Goal: Task Accomplishment & Management: Use online tool/utility

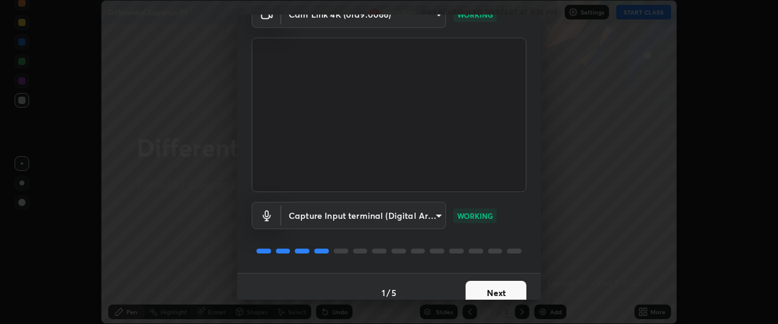
scroll to position [75, 0]
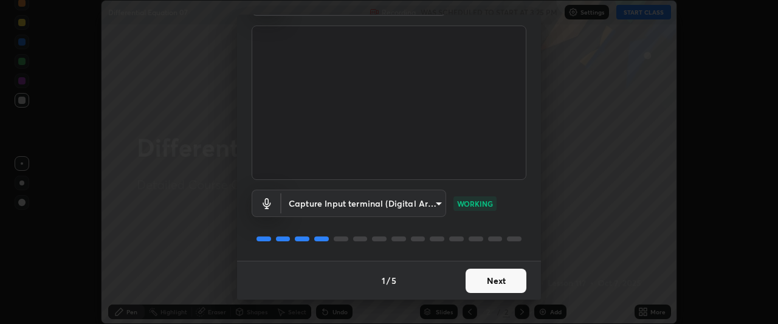
click at [504, 281] on button "Next" at bounding box center [495, 281] width 61 height 24
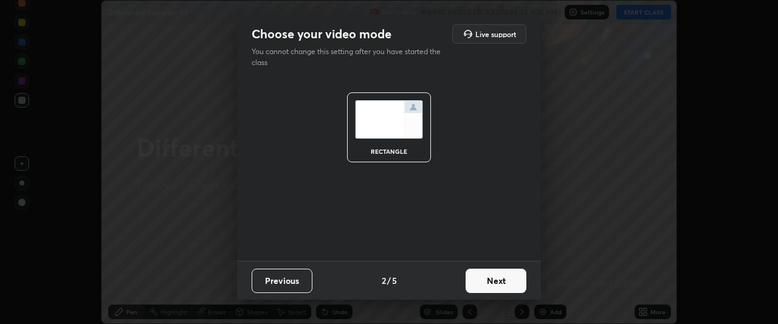
scroll to position [0, 0]
click at [510, 281] on button "Next" at bounding box center [495, 281] width 61 height 24
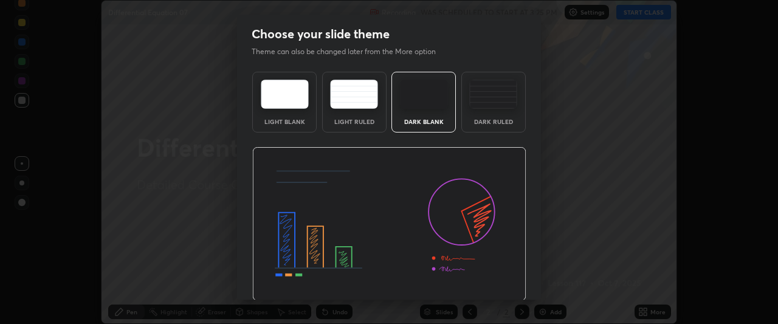
scroll to position [41, 0]
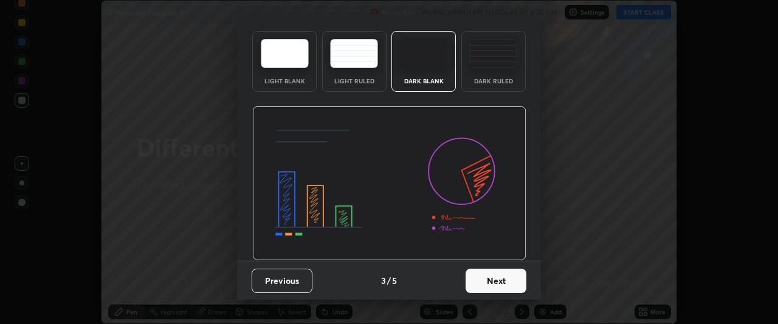
click at [499, 281] on button "Next" at bounding box center [495, 281] width 61 height 24
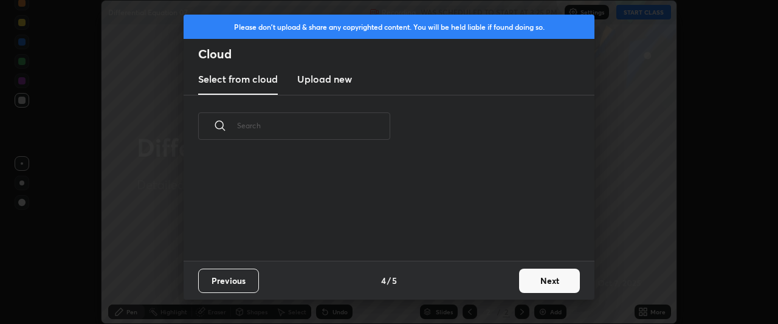
click at [532, 282] on button "Next" at bounding box center [549, 281] width 61 height 24
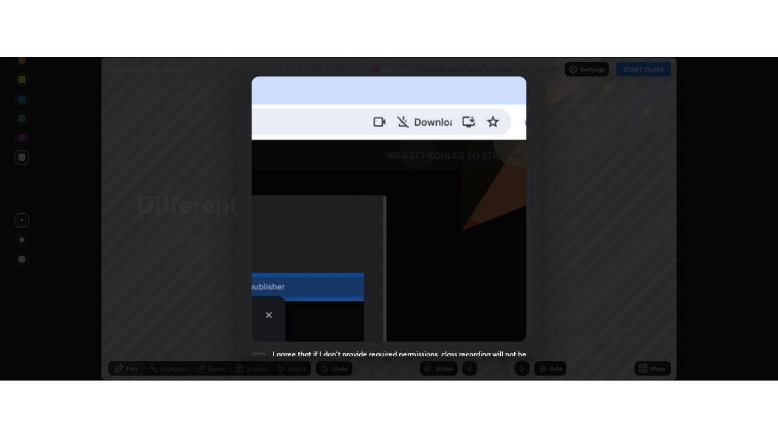
scroll to position [323, 0]
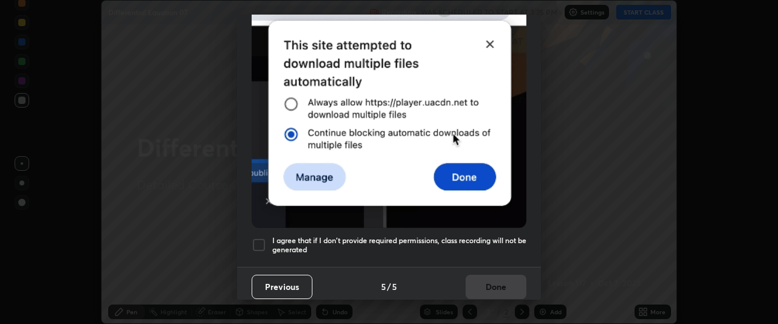
click at [263, 238] on div at bounding box center [259, 245] width 15 height 15
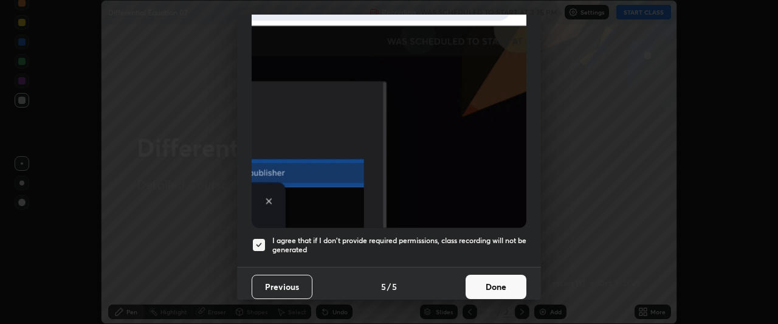
click at [494, 278] on button "Done" at bounding box center [495, 287] width 61 height 24
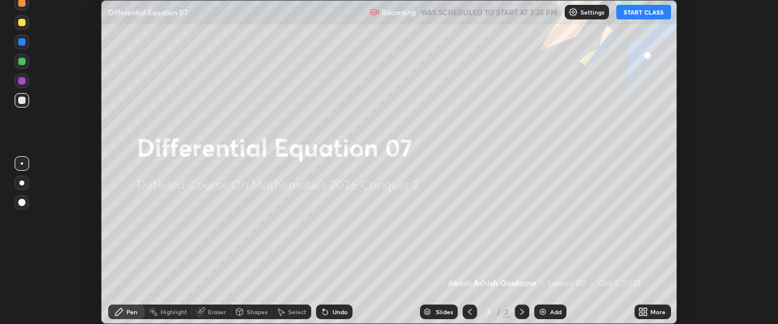
click at [644, 12] on button "START CLASS" at bounding box center [643, 12] width 55 height 15
click at [648, 311] on div "More" at bounding box center [652, 311] width 36 height 15
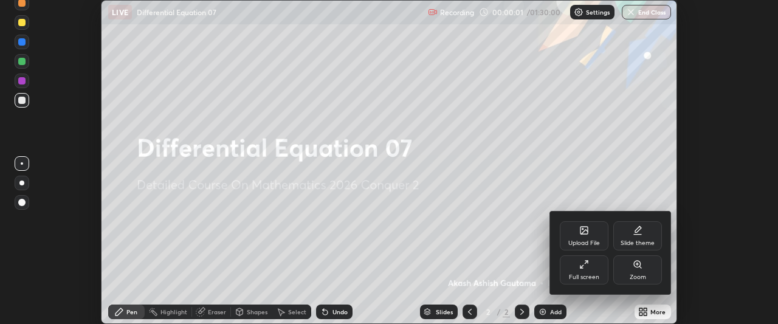
click at [602, 266] on div "Full screen" at bounding box center [584, 269] width 49 height 29
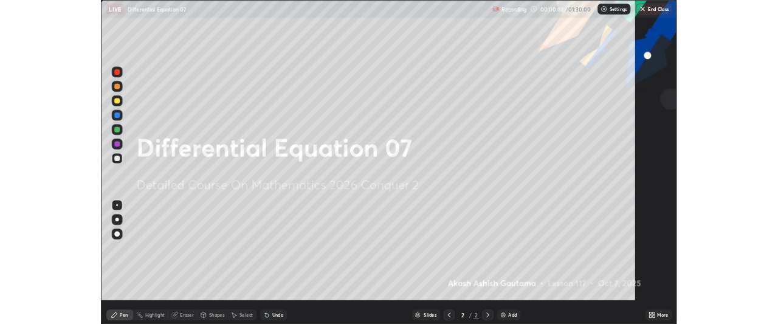
scroll to position [437, 778]
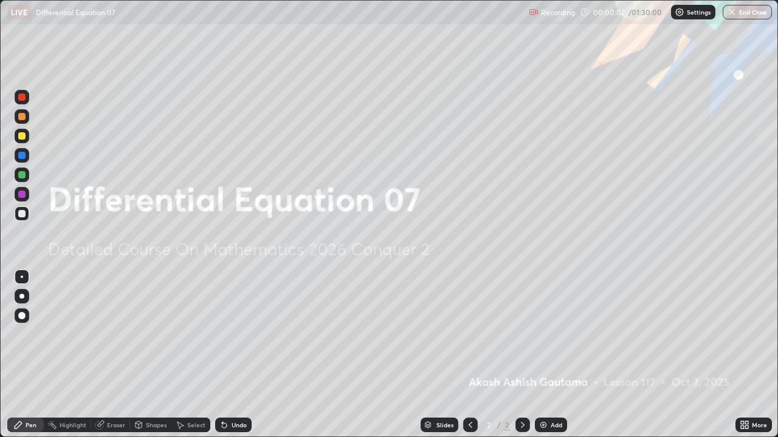
click at [550, 323] on div "Add" at bounding box center [556, 425] width 12 height 6
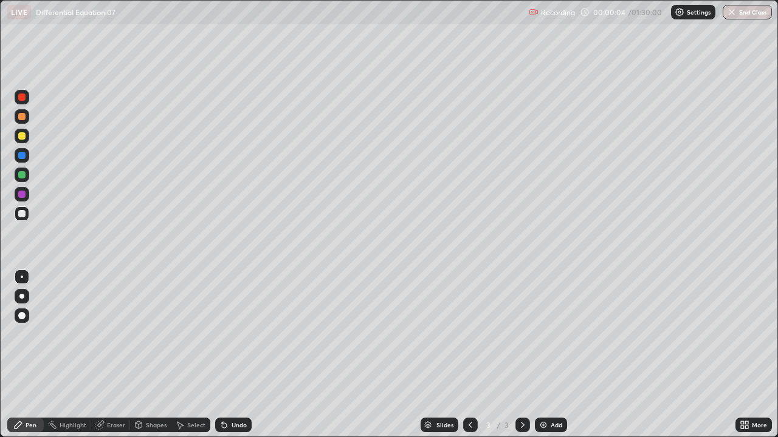
click at [22, 296] on div at bounding box center [21, 296] width 5 height 5
click at [230, 323] on div "Undo" at bounding box center [233, 425] width 36 height 15
click at [547, 323] on img at bounding box center [543, 425] width 10 height 10
click at [229, 323] on div "Undo" at bounding box center [233, 425] width 36 height 15
click at [228, 323] on div "Undo" at bounding box center [233, 425] width 36 height 15
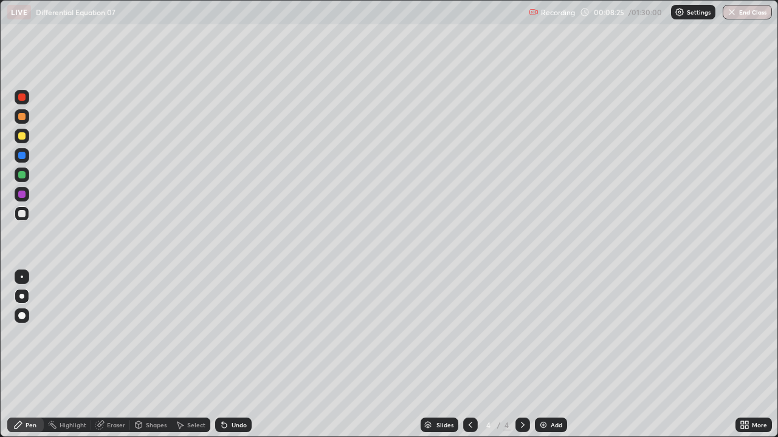
click at [225, 323] on icon at bounding box center [224, 425] width 5 height 5
click at [225, 323] on icon at bounding box center [224, 425] width 10 height 10
click at [229, 323] on div "Undo" at bounding box center [233, 425] width 36 height 15
click at [183, 323] on icon at bounding box center [180, 425] width 10 height 10
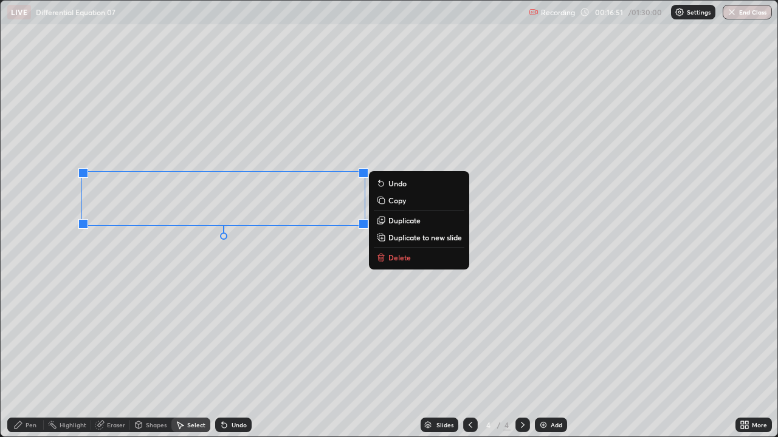
click at [394, 202] on p "Copy" at bounding box center [397, 201] width 18 height 10
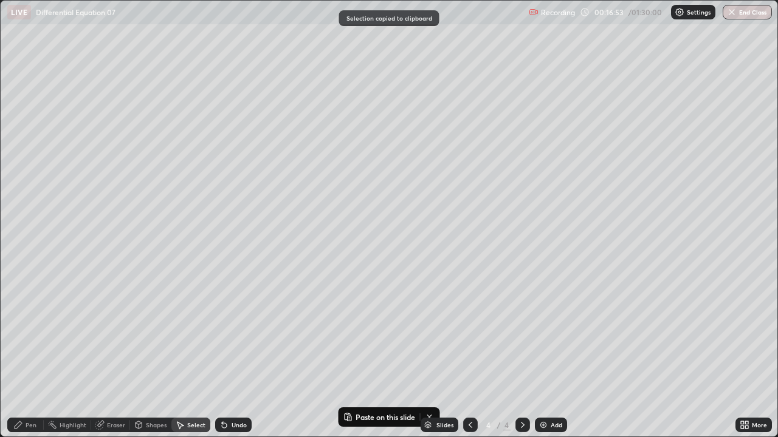
click at [553, 323] on div "Add" at bounding box center [556, 425] width 12 height 6
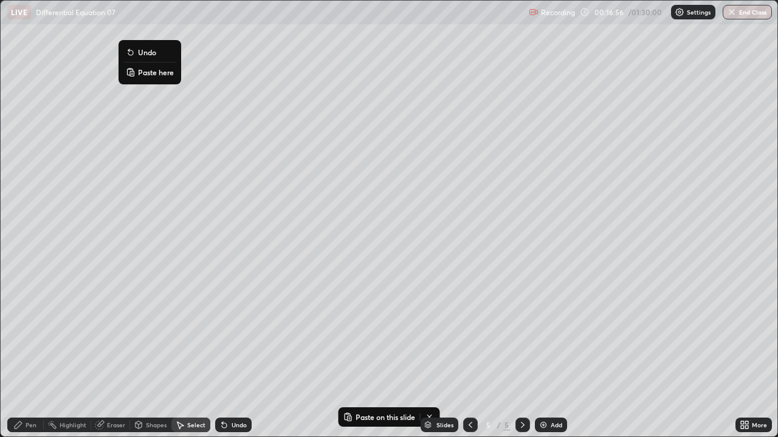
click at [156, 73] on p "Paste here" at bounding box center [156, 72] width 36 height 10
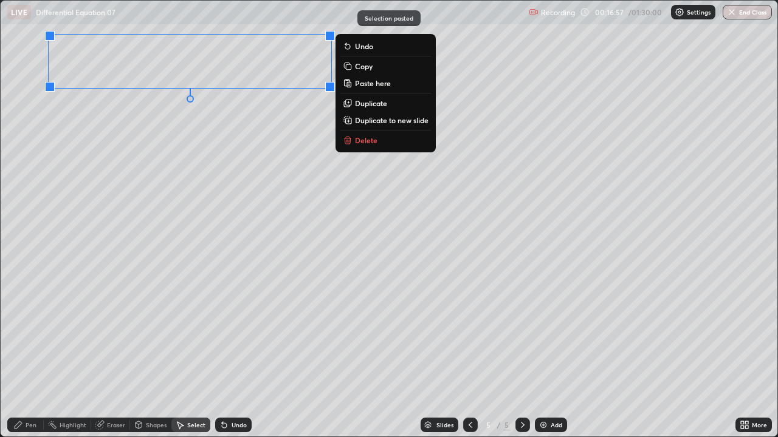
click at [125, 161] on div "0 ° Undo Copy Paste here Duplicate Duplicate to new slide Delete" at bounding box center [389, 219] width 776 height 436
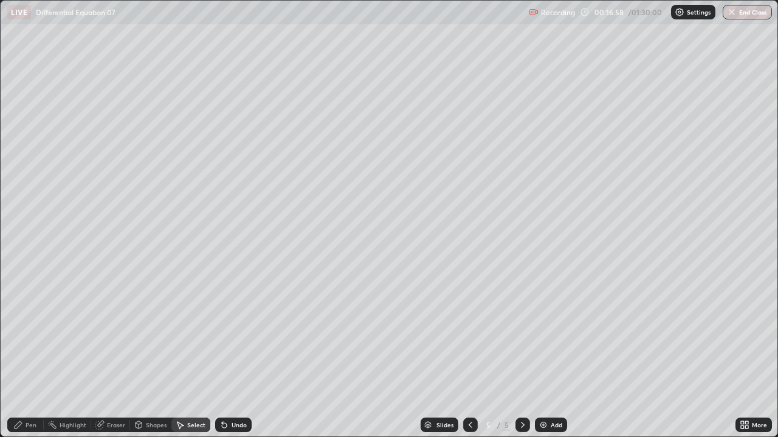
click at [28, 323] on div "Pen" at bounding box center [31, 425] width 11 height 6
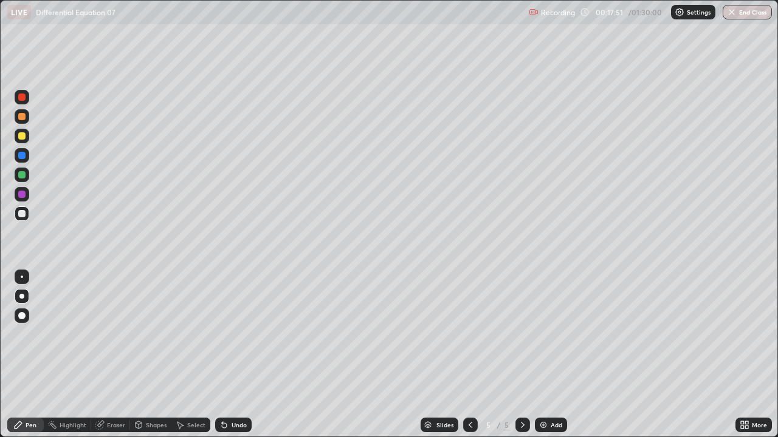
click at [470, 323] on icon at bounding box center [470, 425] width 10 height 10
click at [195, 323] on div "Select" at bounding box center [196, 425] width 18 height 6
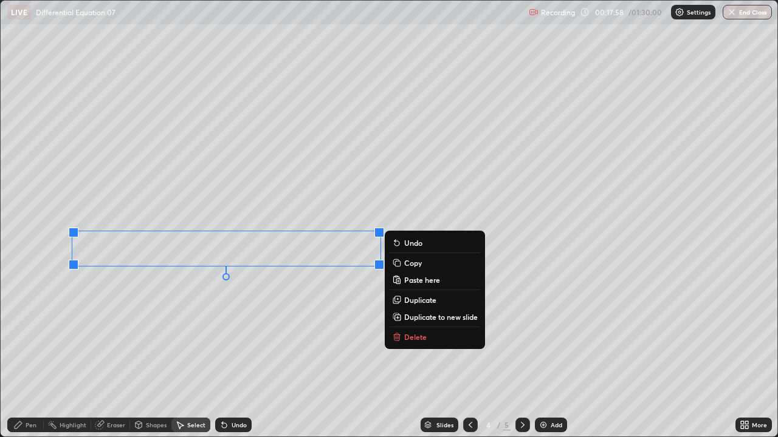
click at [408, 265] on p "Copy" at bounding box center [413, 263] width 18 height 10
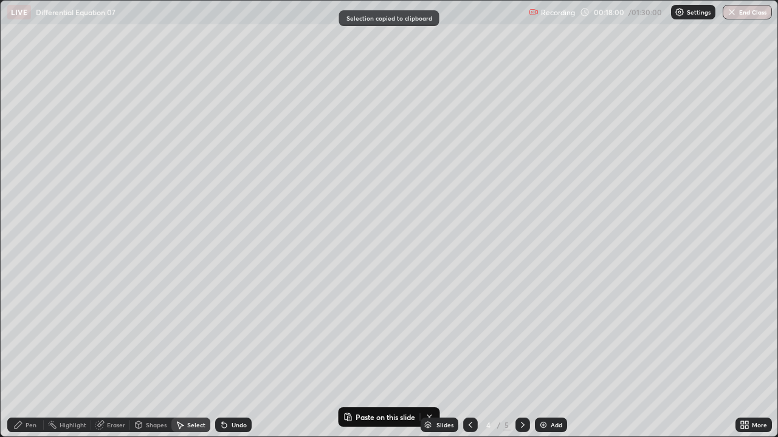
click at [519, 323] on icon at bounding box center [523, 425] width 10 height 10
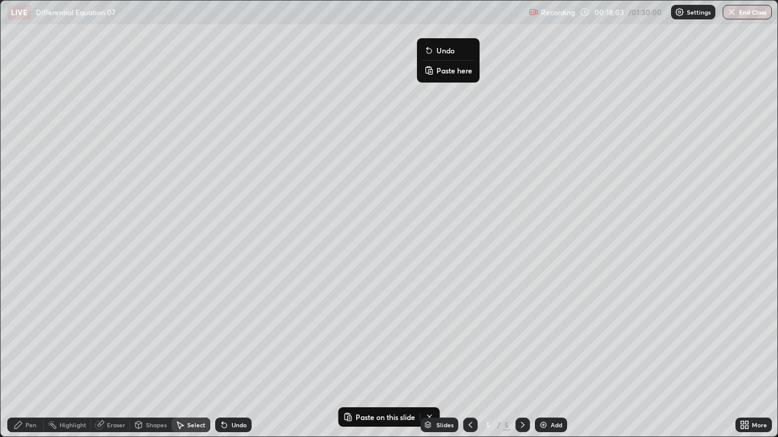
click at [445, 72] on p "Paste here" at bounding box center [454, 71] width 36 height 10
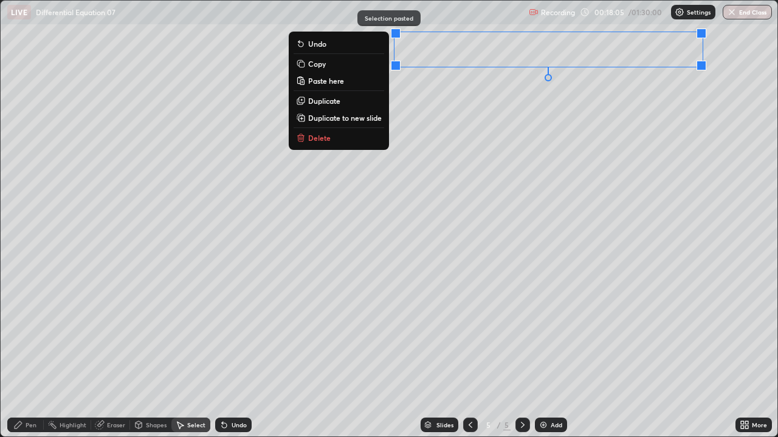
click at [450, 134] on div "0 ° Undo Copy Paste here Duplicate Duplicate to new slide Delete" at bounding box center [389, 219] width 776 height 436
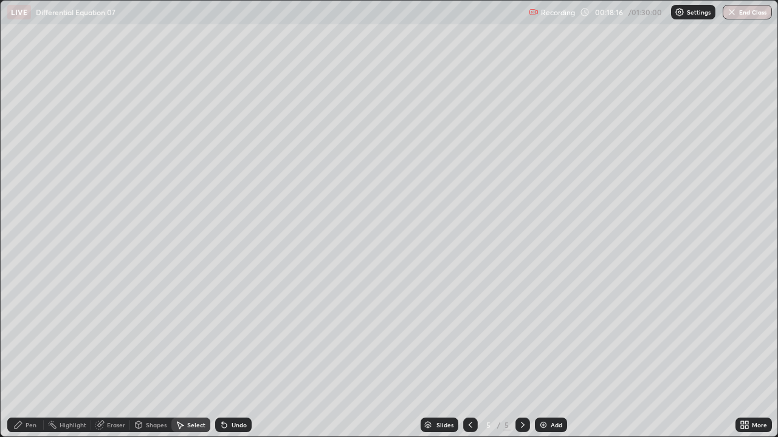
click at [31, 323] on div "Pen" at bounding box center [31, 425] width 11 height 6
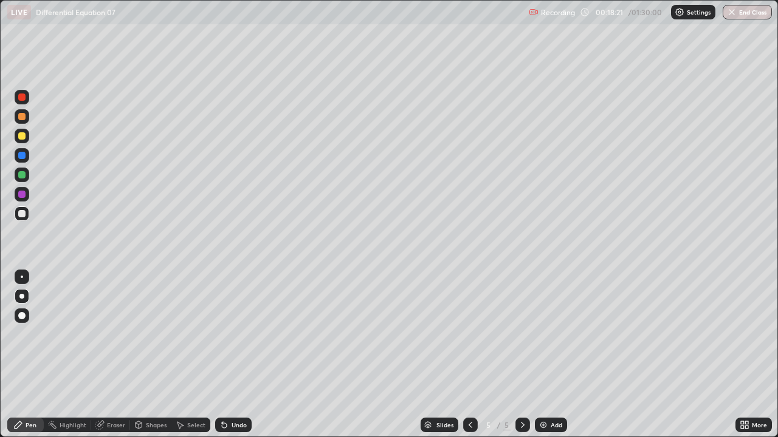
click at [233, 323] on div "Undo" at bounding box center [238, 425] width 15 height 6
click at [229, 323] on div "Undo" at bounding box center [233, 425] width 36 height 15
click at [233, 323] on div "Undo" at bounding box center [238, 425] width 15 height 6
click at [233, 323] on div "Undo" at bounding box center [233, 425] width 36 height 15
click at [467, 323] on icon at bounding box center [470, 425] width 10 height 10
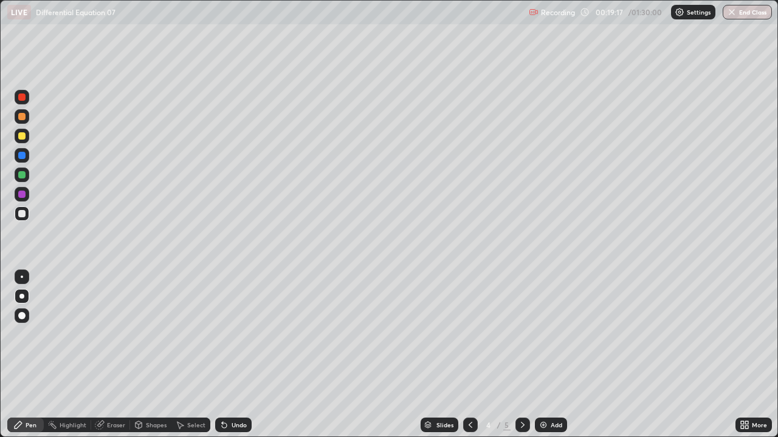
click at [188, 323] on div "Select" at bounding box center [196, 425] width 18 height 6
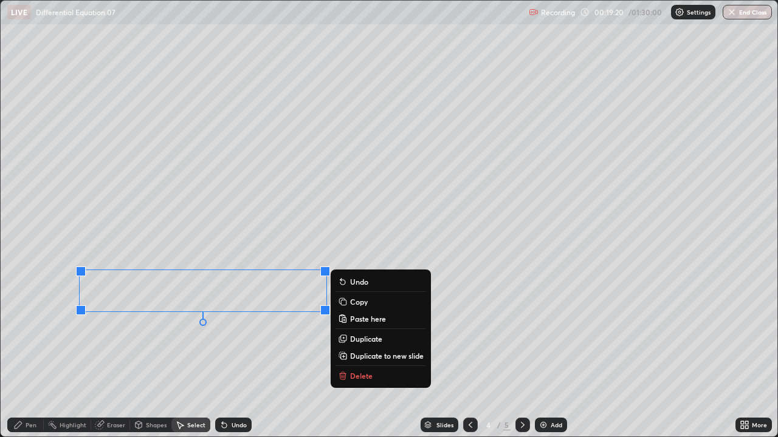
click at [357, 302] on p "Copy" at bounding box center [359, 302] width 18 height 10
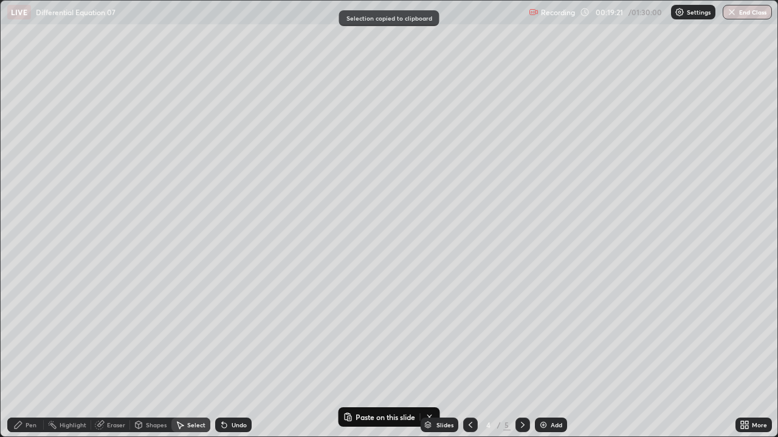
click at [519, 323] on icon at bounding box center [523, 425] width 10 height 10
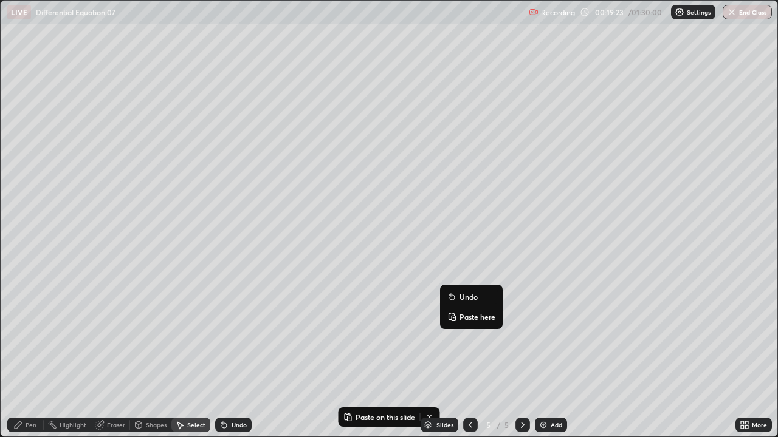
click at [469, 320] on p "Paste here" at bounding box center [477, 317] width 36 height 10
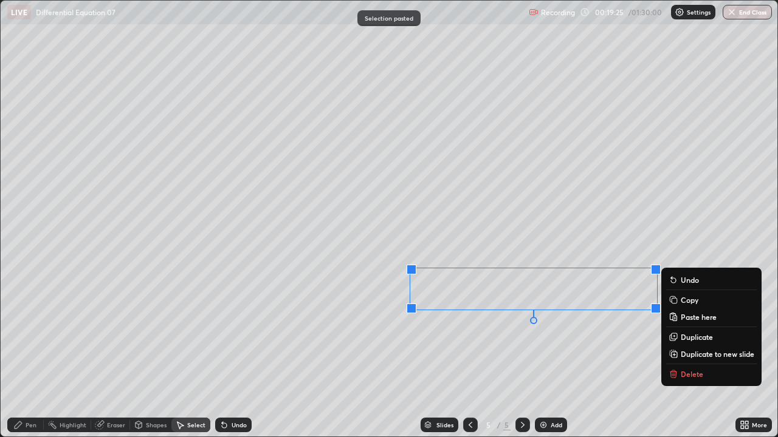
click at [434, 323] on div "0 ° Undo Copy Paste here Duplicate Duplicate to new slide Delete" at bounding box center [389, 219] width 776 height 436
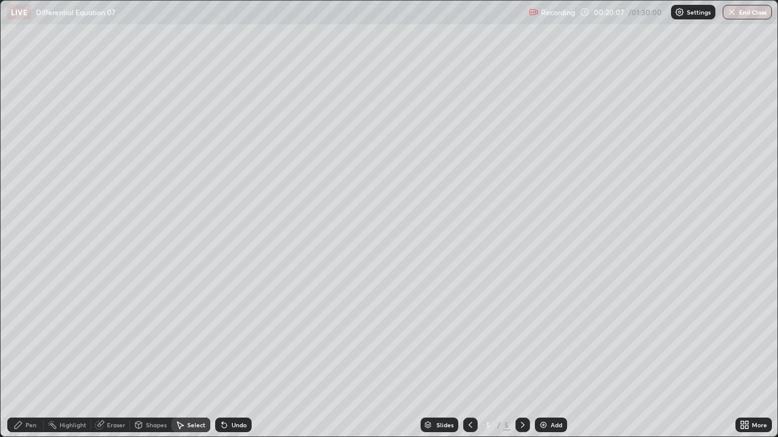
click at [111, 323] on div "Eraser" at bounding box center [116, 425] width 18 height 6
click at [559, 323] on div "Add" at bounding box center [556, 425] width 12 height 6
click at [29, 323] on div "Pen" at bounding box center [31, 425] width 11 height 6
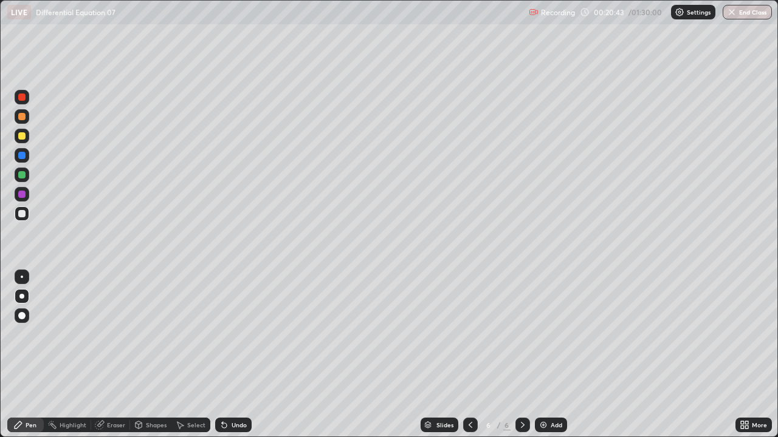
click at [233, 323] on div "Undo" at bounding box center [238, 425] width 15 height 6
click at [229, 323] on div "Undo" at bounding box center [233, 425] width 36 height 15
click at [224, 323] on div "Undo" at bounding box center [233, 425] width 36 height 15
click at [223, 323] on div "Undo" at bounding box center [233, 425] width 36 height 15
click at [221, 323] on icon at bounding box center [224, 425] width 10 height 10
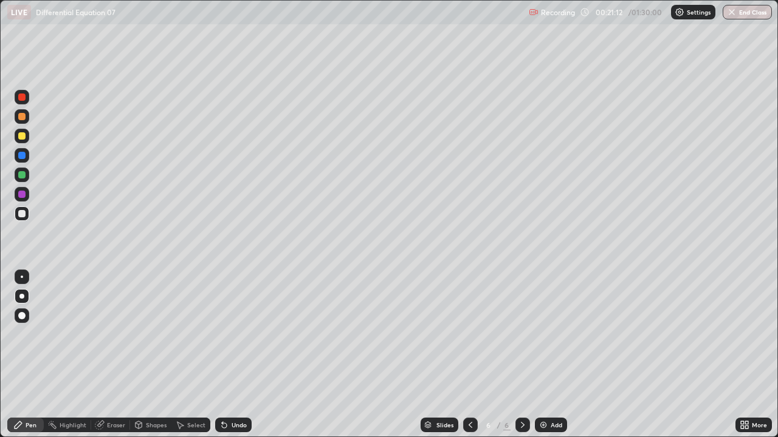
click at [227, 323] on icon at bounding box center [224, 425] width 10 height 10
click at [222, 323] on icon at bounding box center [224, 425] width 5 height 5
click at [219, 323] on icon at bounding box center [224, 425] width 10 height 10
click at [217, 323] on div "Undo" at bounding box center [233, 425] width 36 height 15
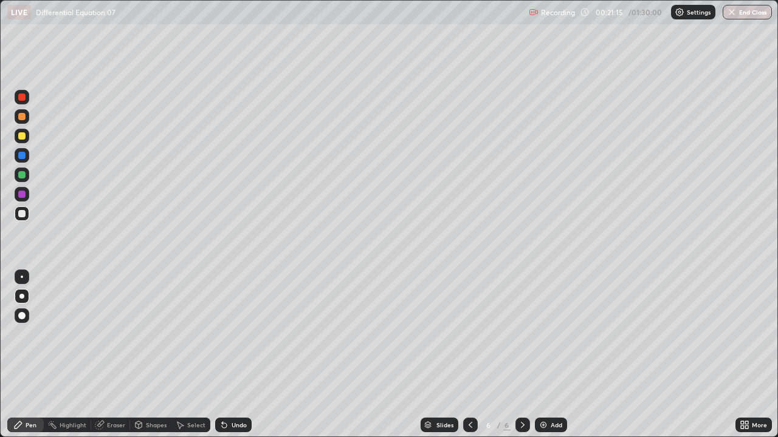
click at [217, 323] on div "Undo" at bounding box center [233, 425] width 36 height 15
click at [22, 136] on div at bounding box center [21, 135] width 7 height 7
click at [229, 323] on div "Undo" at bounding box center [233, 425] width 36 height 15
click at [23, 177] on div at bounding box center [21, 174] width 7 height 7
click at [227, 323] on icon at bounding box center [224, 425] width 10 height 10
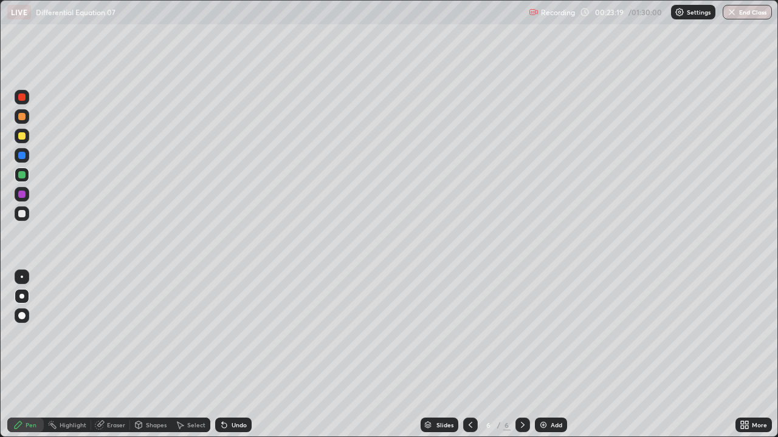
click at [26, 116] on div at bounding box center [22, 116] width 15 height 15
click at [222, 323] on icon at bounding box center [224, 425] width 5 height 5
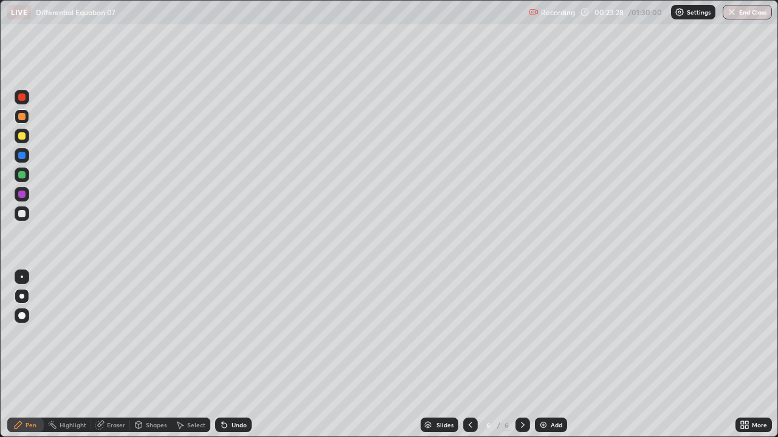
click at [219, 323] on div "Undo" at bounding box center [233, 425] width 36 height 15
click at [235, 323] on div "Undo" at bounding box center [233, 425] width 36 height 15
click at [231, 323] on div "Undo" at bounding box center [238, 425] width 15 height 6
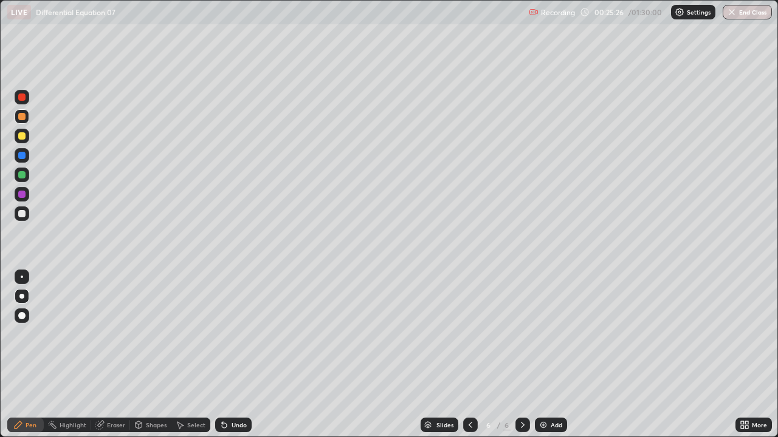
click at [26, 213] on div at bounding box center [22, 214] width 15 height 15
click at [24, 194] on div at bounding box center [21, 194] width 7 height 7
click at [24, 214] on div at bounding box center [21, 213] width 7 height 7
click at [24, 117] on div at bounding box center [21, 116] width 7 height 7
click at [235, 323] on div "Undo" at bounding box center [238, 425] width 15 height 6
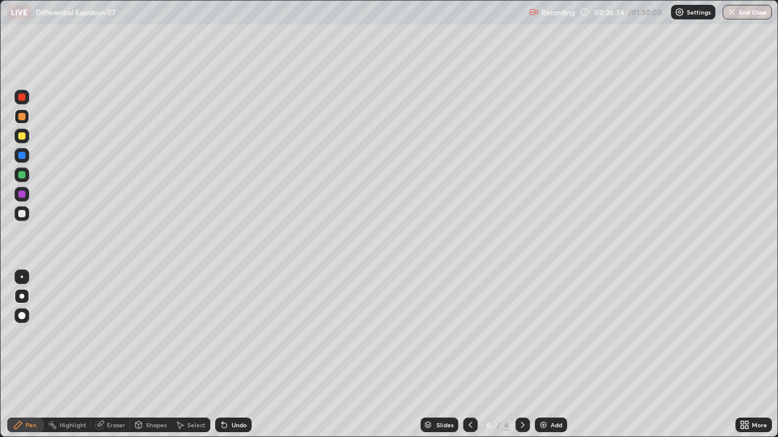
click at [26, 220] on div at bounding box center [22, 214] width 15 height 15
click at [235, 323] on div "Undo" at bounding box center [238, 425] width 15 height 6
click at [234, 323] on div "Undo" at bounding box center [238, 425] width 15 height 6
click at [234, 323] on div "Undo" at bounding box center [233, 425] width 36 height 15
click at [193, 323] on div "Select" at bounding box center [196, 425] width 18 height 6
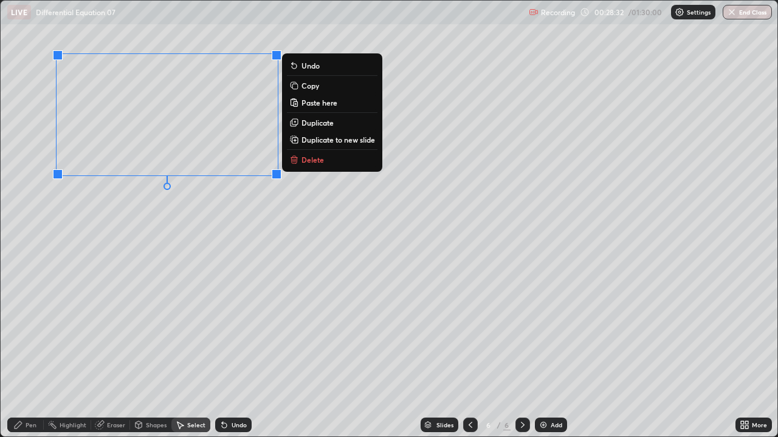
click at [317, 125] on p "Duplicate" at bounding box center [317, 123] width 32 height 10
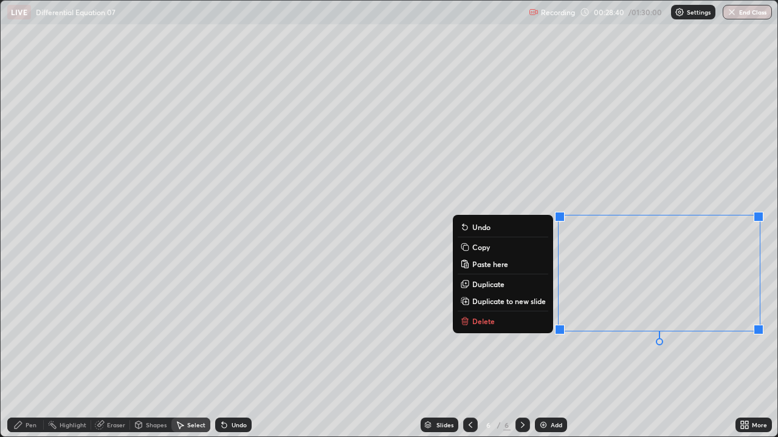
click at [650, 323] on div "0 ° Undo Copy Paste here Duplicate Duplicate to new slide Delete" at bounding box center [389, 219] width 776 height 436
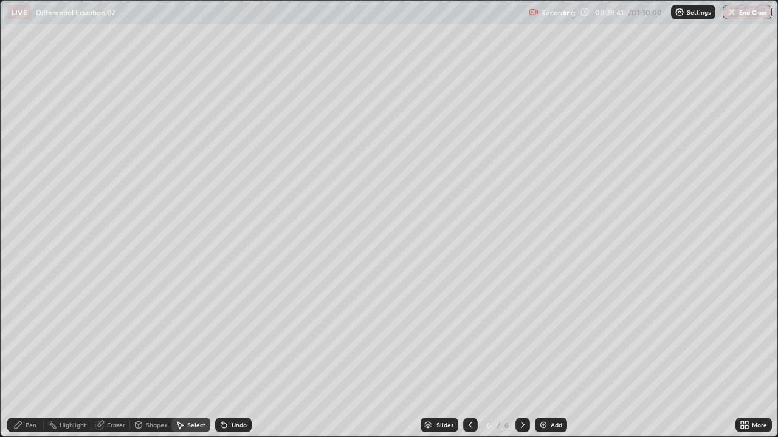
click at [110, 323] on div "Eraser" at bounding box center [116, 425] width 18 height 6
click at [27, 323] on div at bounding box center [22, 384] width 15 height 15
click at [231, 323] on div "Undo" at bounding box center [238, 425] width 15 height 6
click at [229, 323] on div "Undo" at bounding box center [233, 425] width 36 height 15
click at [230, 323] on div "Undo" at bounding box center [233, 425] width 36 height 15
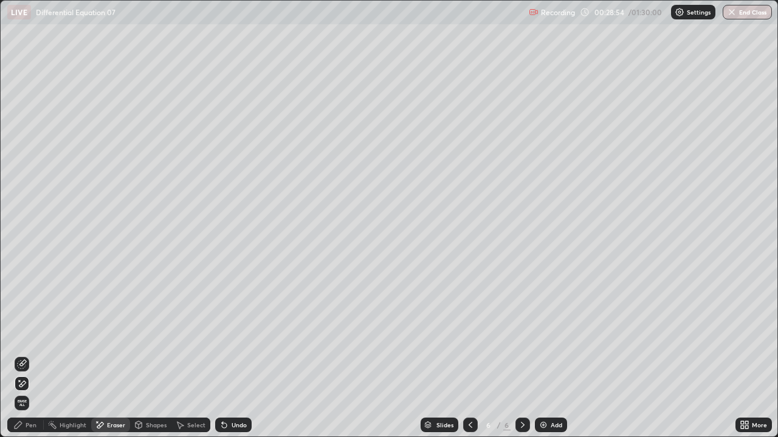
click at [228, 323] on div "Undo" at bounding box center [233, 425] width 36 height 15
click at [227, 323] on div "Undo" at bounding box center [233, 425] width 36 height 15
click at [229, 323] on div "Undo" at bounding box center [233, 425] width 36 height 15
click at [228, 323] on div "Undo" at bounding box center [233, 425] width 36 height 15
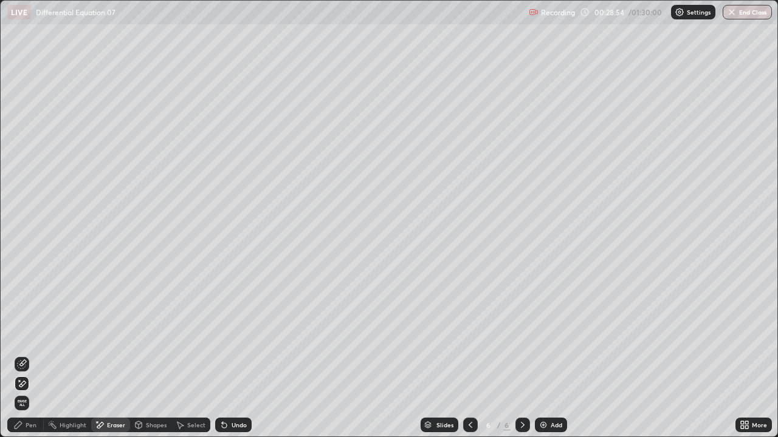
click at [228, 323] on div "Undo" at bounding box center [233, 425] width 36 height 15
click at [29, 323] on div "Pen" at bounding box center [31, 425] width 11 height 6
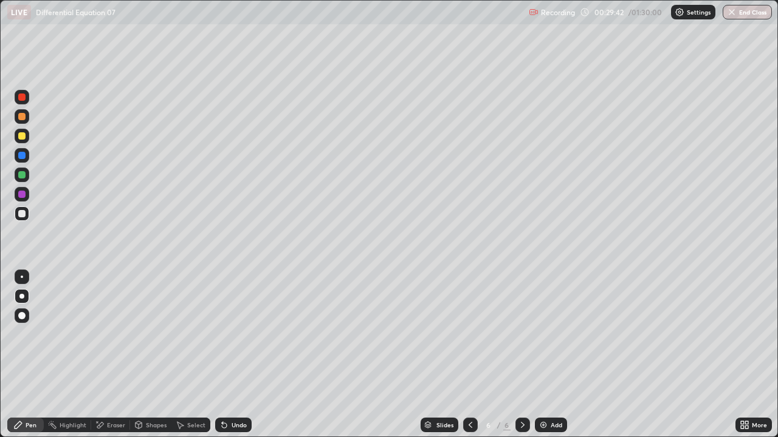
click at [22, 136] on div at bounding box center [21, 135] width 7 height 7
click at [25, 174] on div at bounding box center [21, 174] width 7 height 7
click at [233, 323] on div "Undo" at bounding box center [238, 425] width 15 height 6
click at [474, 323] on div at bounding box center [470, 425] width 15 height 15
click at [193, 323] on div "Select" at bounding box center [196, 425] width 18 height 6
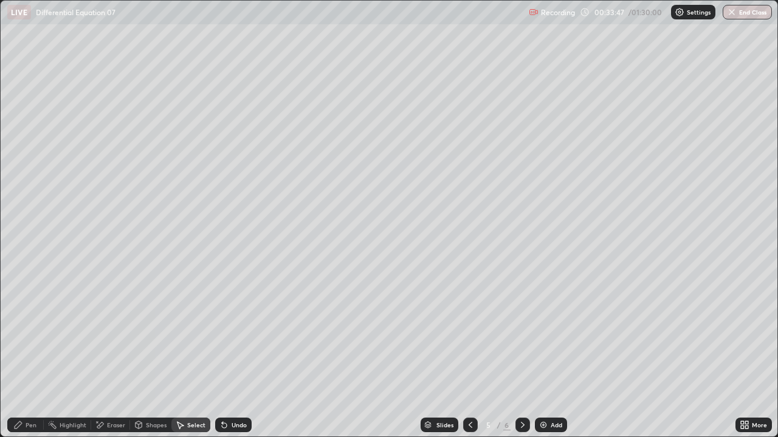
click at [470, 323] on icon at bounding box center [470, 425] width 10 height 10
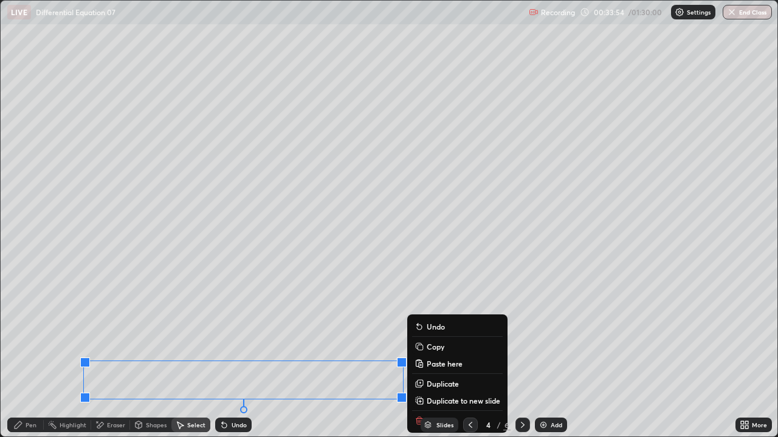
click at [76, 304] on div "0 ° Undo Copy Paste here Duplicate Duplicate to new slide Delete" at bounding box center [389, 219] width 776 height 436
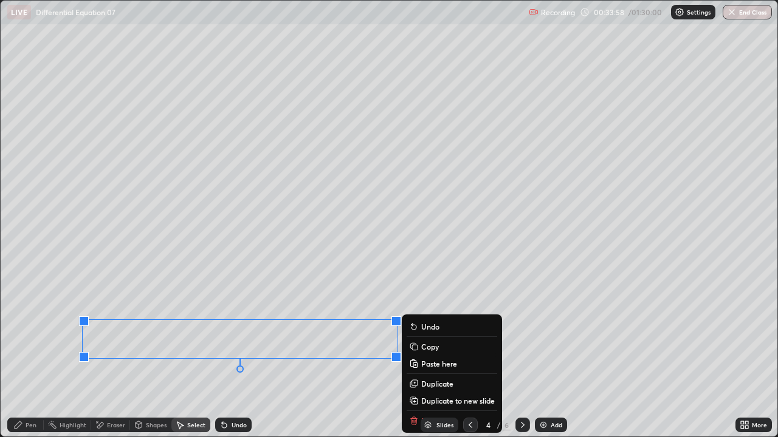
click at [422, 323] on p "Copy" at bounding box center [430, 347] width 18 height 10
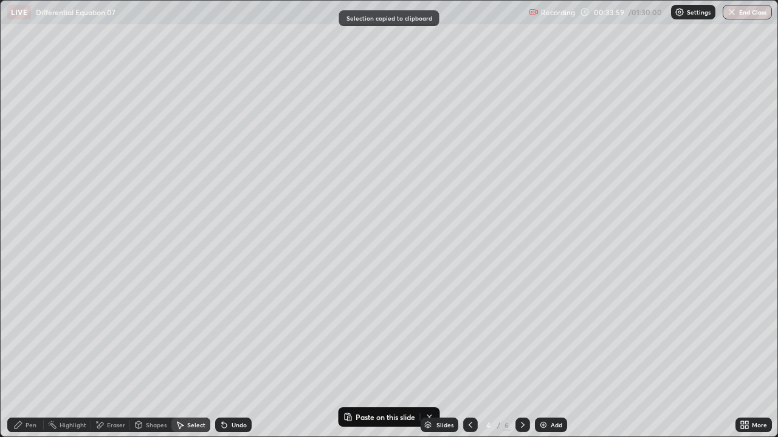
click at [522, 323] on icon at bounding box center [523, 425] width 10 height 10
click at [519, 323] on icon at bounding box center [523, 425] width 10 height 10
click at [521, 323] on icon at bounding box center [523, 425] width 10 height 10
click at [553, 323] on div "Add" at bounding box center [556, 425] width 12 height 6
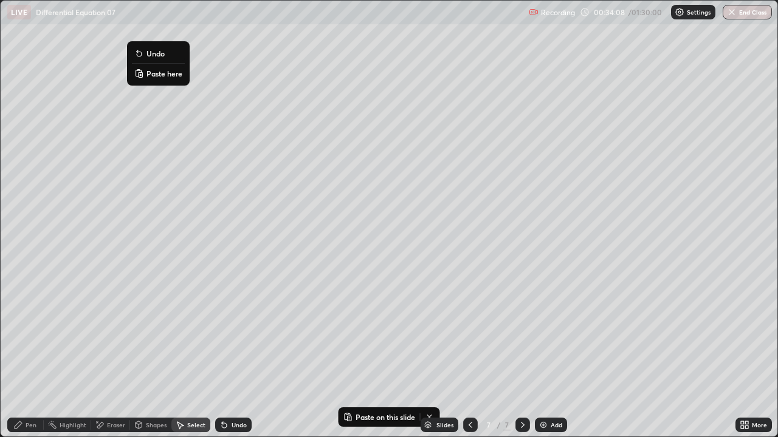
click at [160, 77] on p "Paste here" at bounding box center [164, 74] width 36 height 10
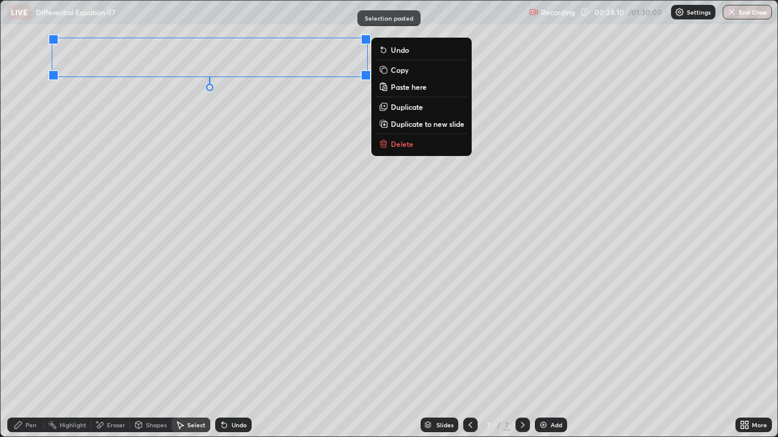
click at [106, 286] on div "0 ° Undo Copy Paste here Duplicate Duplicate to new slide Delete" at bounding box center [389, 219] width 776 height 436
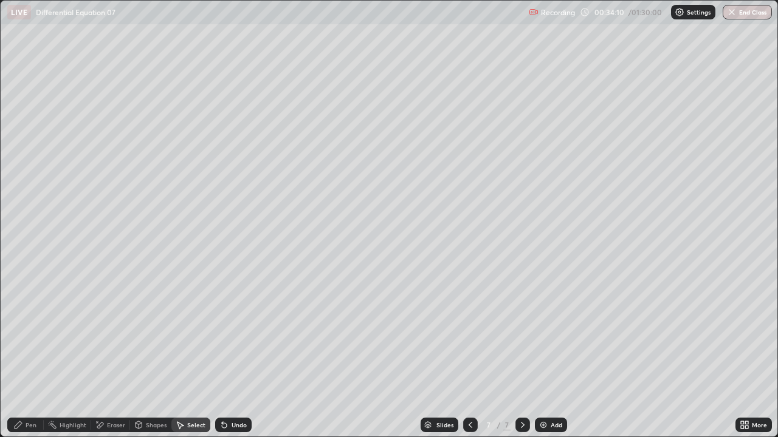
click at [29, 323] on div "Pen" at bounding box center [31, 425] width 11 height 6
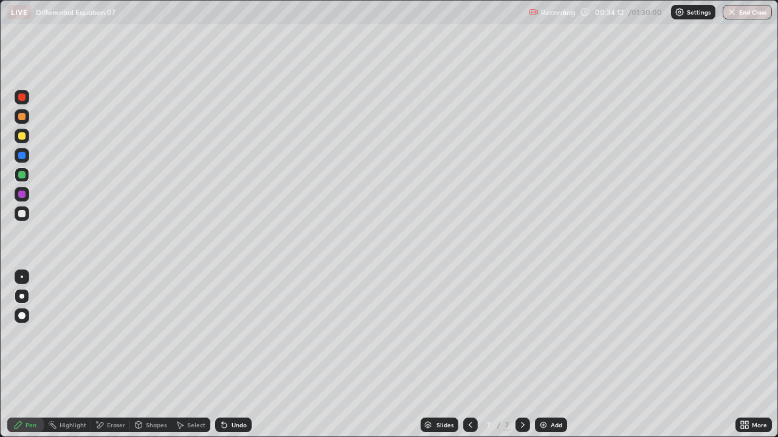
click at [470, 323] on icon at bounding box center [470, 425] width 10 height 10
click at [522, 323] on icon at bounding box center [523, 425] width 10 height 10
click at [469, 323] on icon at bounding box center [470, 425] width 10 height 10
click at [190, 323] on div "Select" at bounding box center [196, 425] width 18 height 6
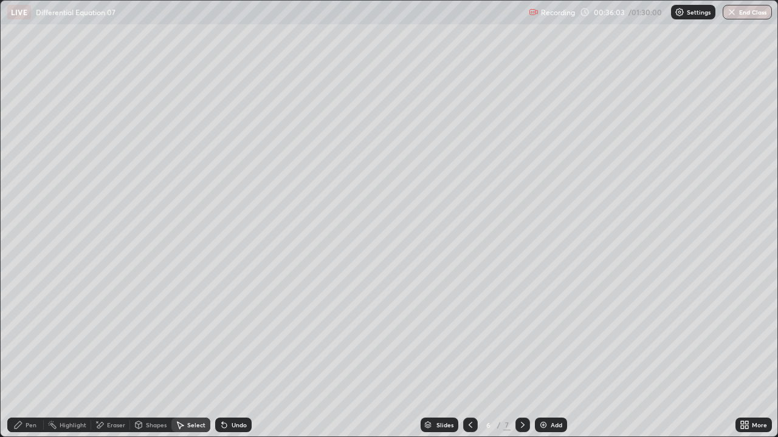
click at [521, 323] on icon at bounding box center [523, 425] width 10 height 10
click at [34, 323] on div "Pen" at bounding box center [31, 425] width 11 height 6
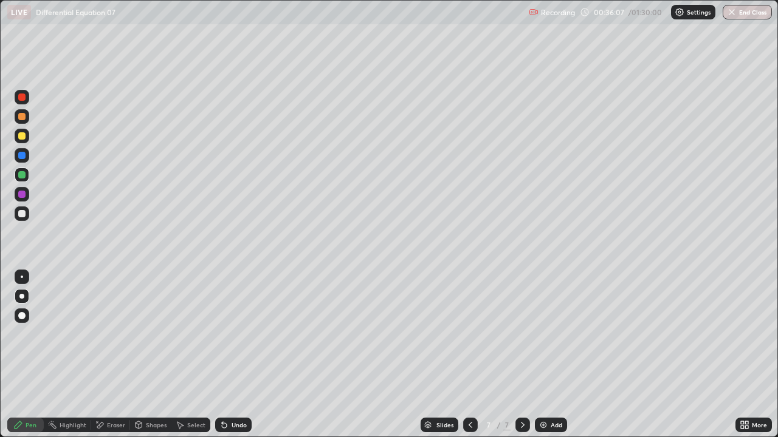
click at [23, 216] on div at bounding box center [21, 213] width 7 height 7
click at [227, 323] on icon at bounding box center [224, 425] width 10 height 10
click at [226, 323] on icon at bounding box center [224, 425] width 10 height 10
click at [222, 323] on icon at bounding box center [224, 425] width 5 height 5
click at [225, 323] on div "Undo" at bounding box center [233, 425] width 36 height 15
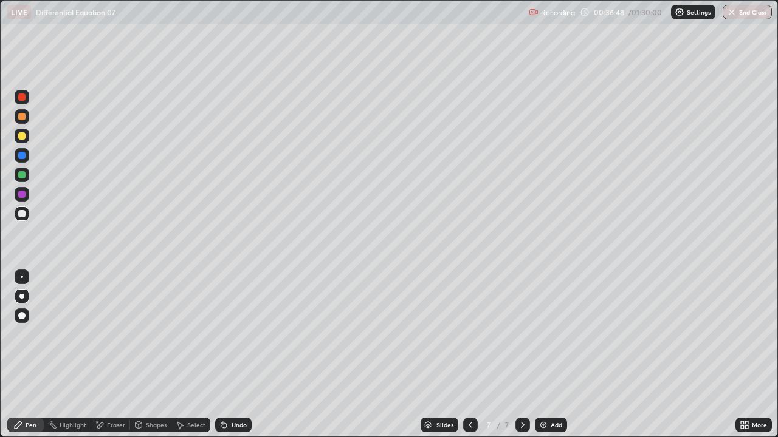
click at [223, 323] on div "Undo" at bounding box center [233, 425] width 36 height 15
click at [239, 323] on div "Undo" at bounding box center [238, 425] width 15 height 6
click at [466, 323] on icon at bounding box center [470, 425] width 10 height 10
click at [191, 323] on div "Select" at bounding box center [196, 425] width 18 height 6
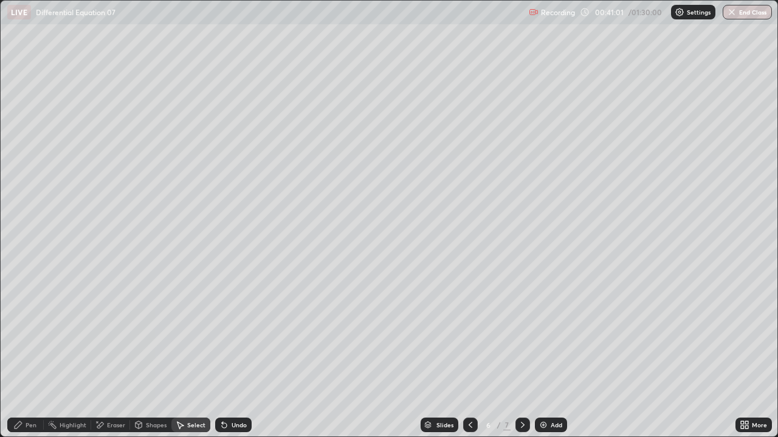
click at [468, 323] on icon at bounding box center [470, 425] width 10 height 10
click at [469, 323] on icon at bounding box center [470, 425] width 10 height 10
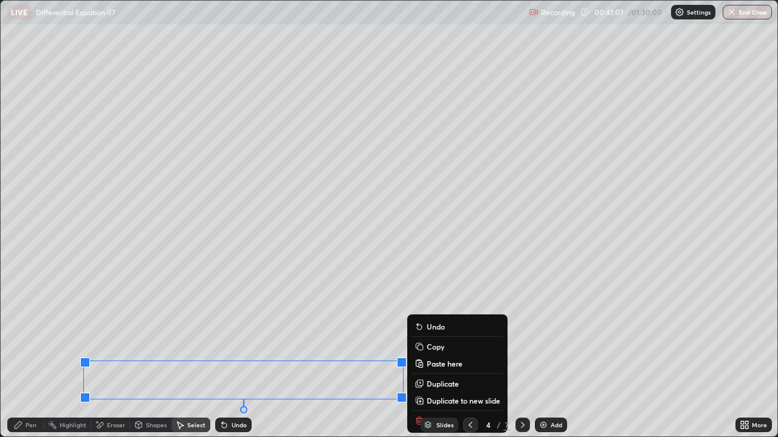
click at [432, 323] on p "Copy" at bounding box center [435, 347] width 18 height 10
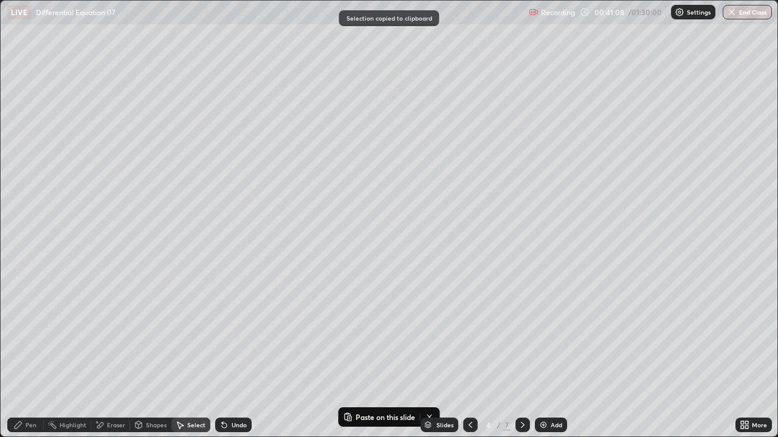
click at [520, 323] on icon at bounding box center [523, 425] width 10 height 10
click at [521, 323] on icon at bounding box center [523, 425] width 4 height 6
click at [522, 323] on icon at bounding box center [523, 425] width 10 height 10
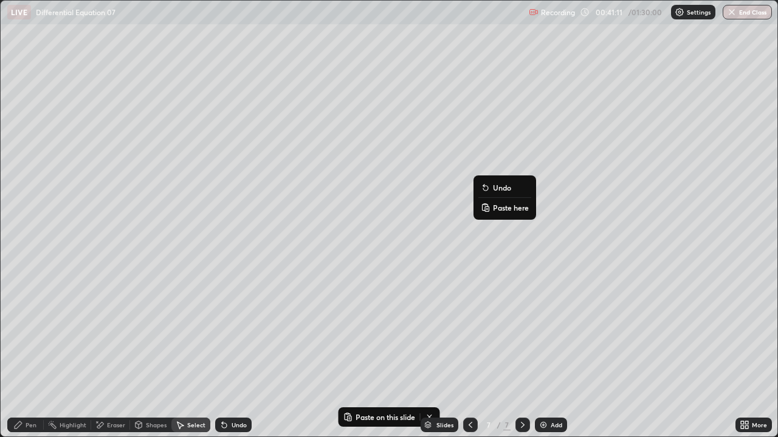
click at [493, 208] on p "Paste here" at bounding box center [511, 208] width 36 height 10
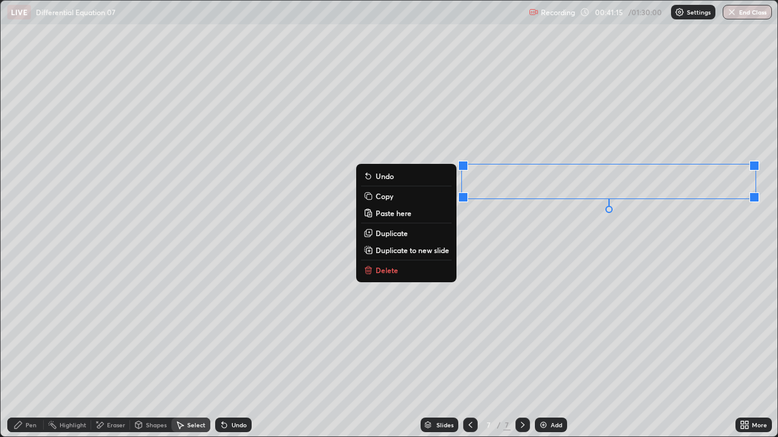
click at [547, 298] on div "0 ° Undo Copy Paste here Duplicate Duplicate to new slide Delete" at bounding box center [389, 219] width 776 height 436
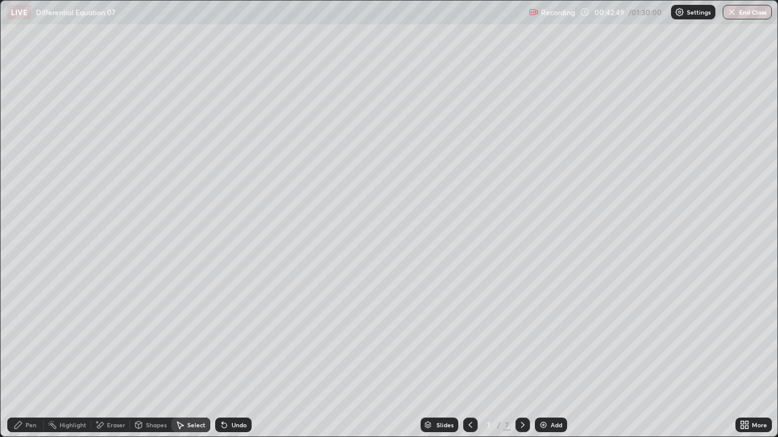
click at [33, 323] on div "Pen" at bounding box center [25, 425] width 36 height 15
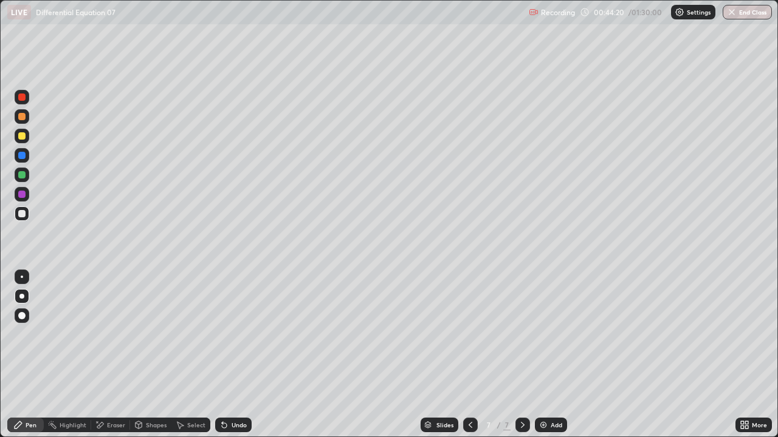
click at [472, 323] on icon at bounding box center [470, 425] width 10 height 10
click at [472, 323] on div at bounding box center [470, 425] width 15 height 15
click at [469, 323] on icon at bounding box center [470, 425] width 10 height 10
click at [187, 323] on div "Select" at bounding box center [196, 425] width 18 height 6
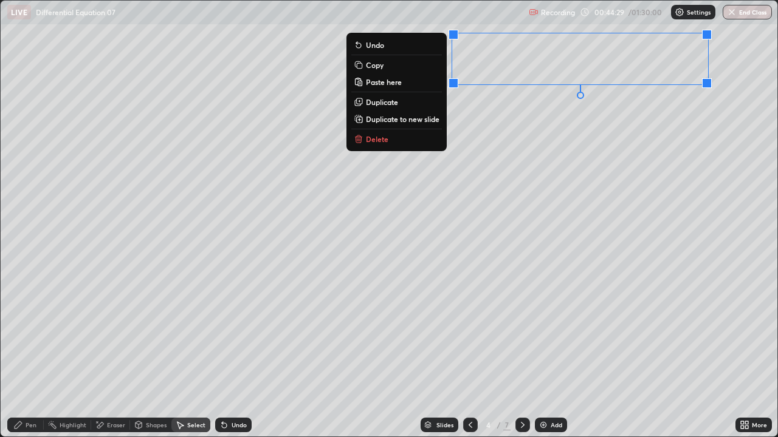
click at [374, 67] on p "Copy" at bounding box center [375, 65] width 18 height 10
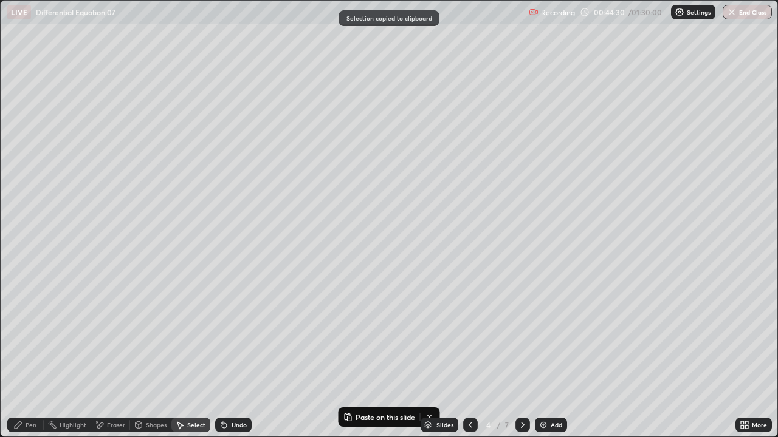
click at [521, 323] on icon at bounding box center [523, 425] width 10 height 10
click at [522, 323] on icon at bounding box center [523, 425] width 4 height 6
click at [522, 323] on icon at bounding box center [523, 425] width 10 height 10
click at [521, 323] on icon at bounding box center [523, 425] width 4 height 6
click at [555, 323] on div "Add" at bounding box center [556, 425] width 12 height 6
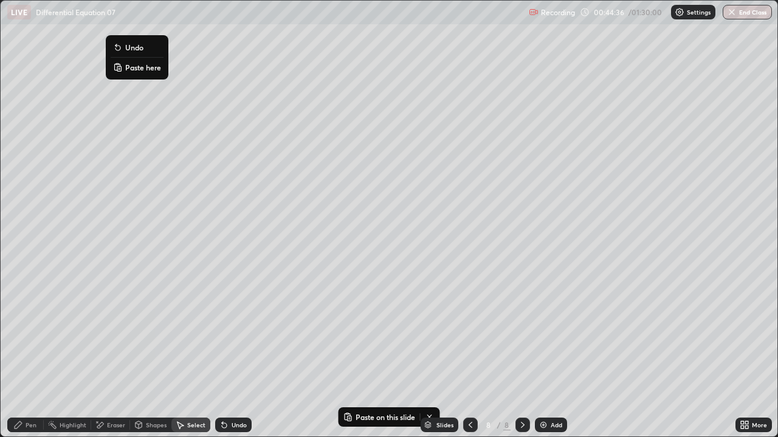
click at [139, 68] on p "Paste here" at bounding box center [143, 68] width 36 height 10
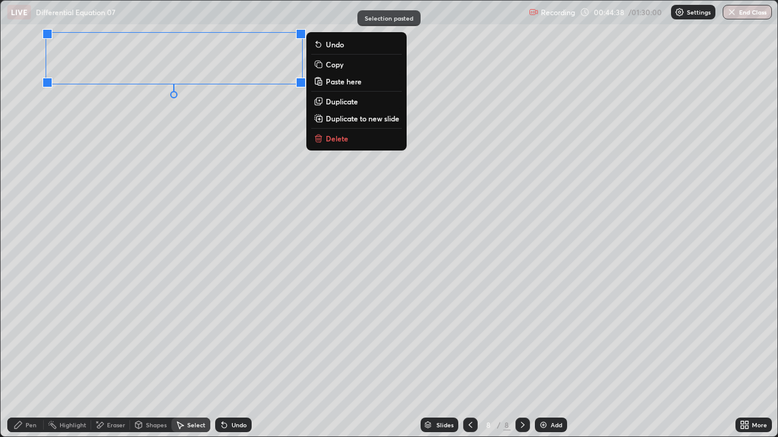
click at [122, 152] on div "0 ° Undo Copy Paste here Duplicate Duplicate to new slide Delete" at bounding box center [389, 219] width 776 height 436
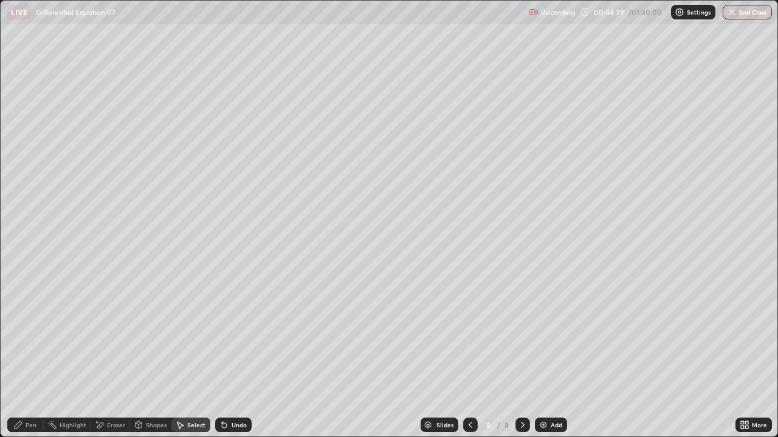
click at [27, 323] on div "Pen" at bounding box center [31, 425] width 11 height 6
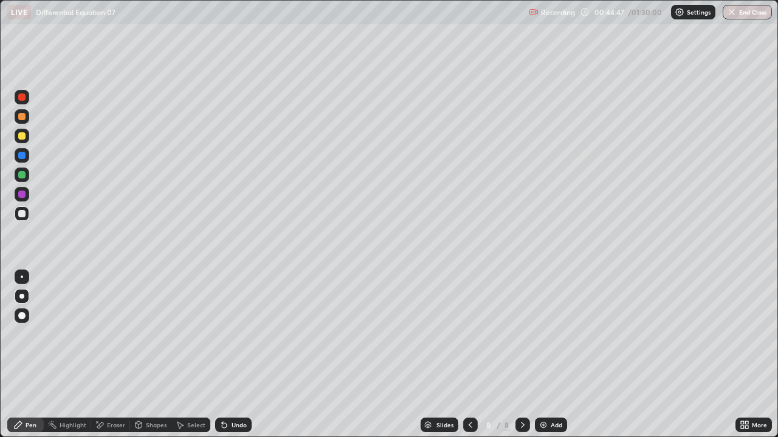
click at [228, 323] on div "Undo" at bounding box center [233, 425] width 36 height 15
click at [24, 135] on div at bounding box center [21, 135] width 7 height 7
click at [22, 214] on div at bounding box center [21, 213] width 7 height 7
click at [550, 323] on div "Add" at bounding box center [556, 425] width 12 height 6
click at [742, 323] on icon at bounding box center [742, 423] width 3 height 3
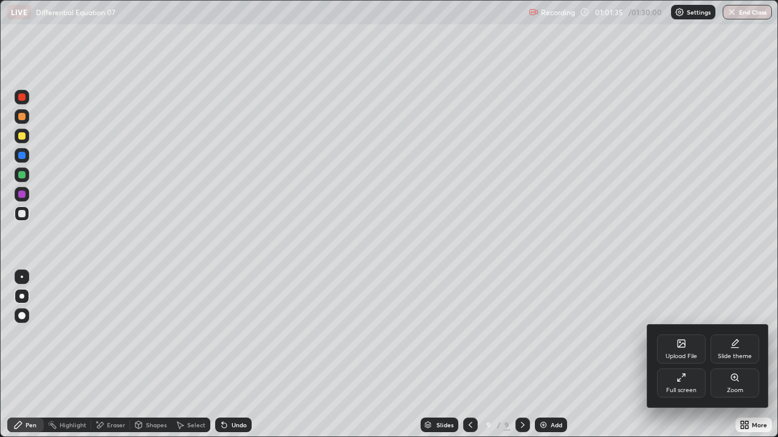
click at [691, 323] on div "Full screen" at bounding box center [681, 383] width 49 height 29
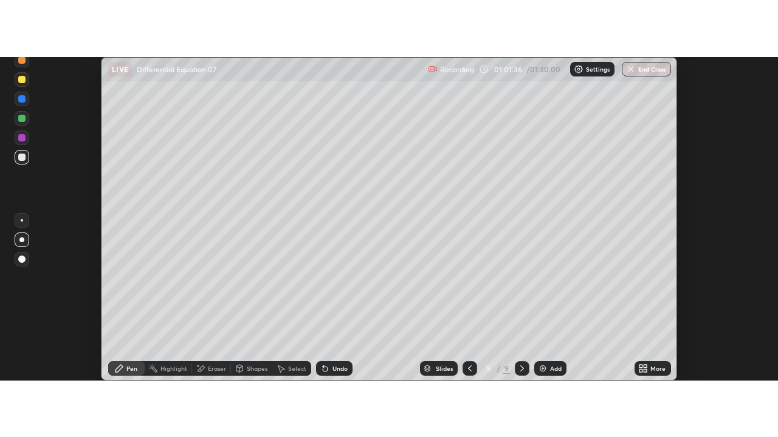
scroll to position [60426, 59972]
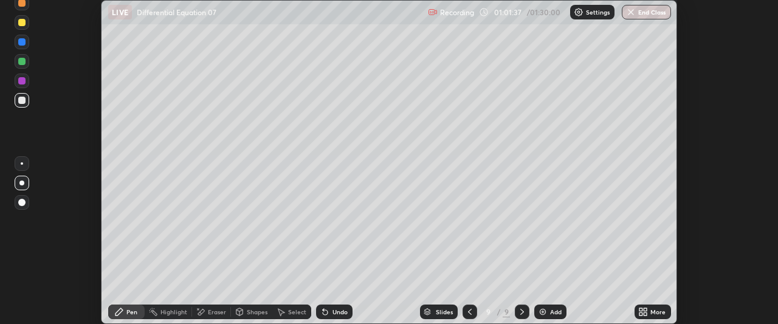
click at [646, 310] on icon at bounding box center [645, 309] width 3 height 3
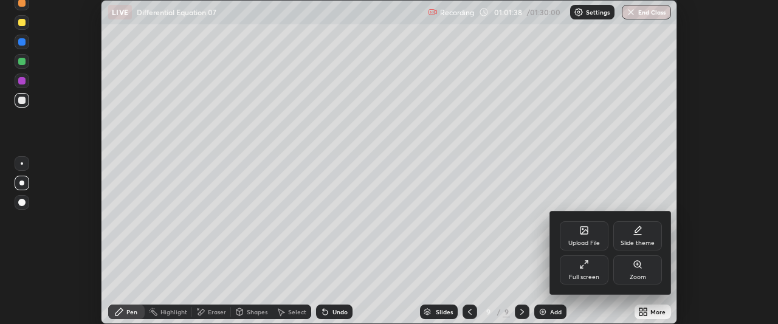
click at [598, 268] on div "Full screen" at bounding box center [584, 269] width 49 height 29
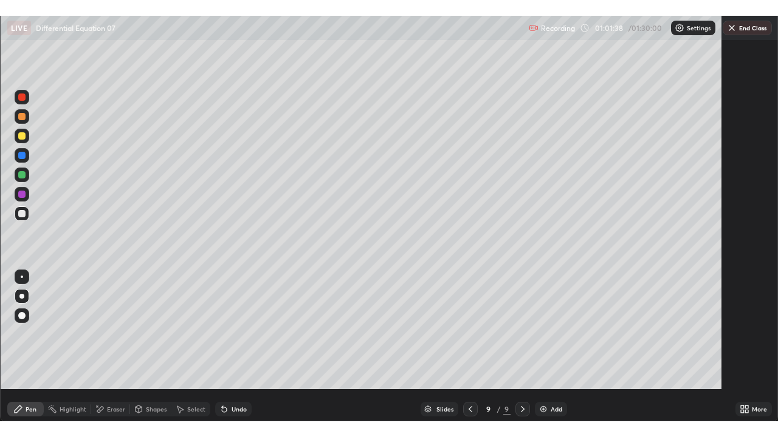
scroll to position [437, 778]
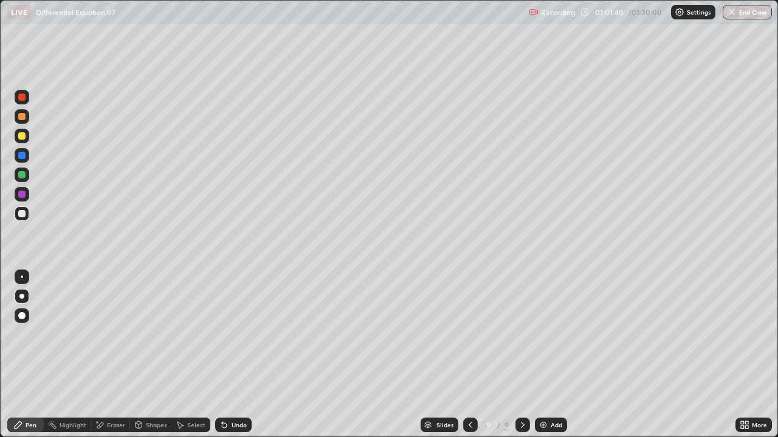
click at [118, 323] on div "Eraser" at bounding box center [116, 425] width 18 height 6
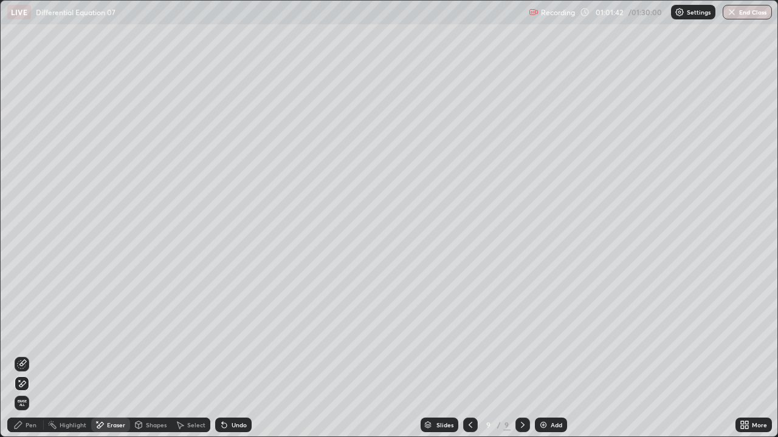
click at [32, 323] on div "Pen" at bounding box center [31, 425] width 11 height 6
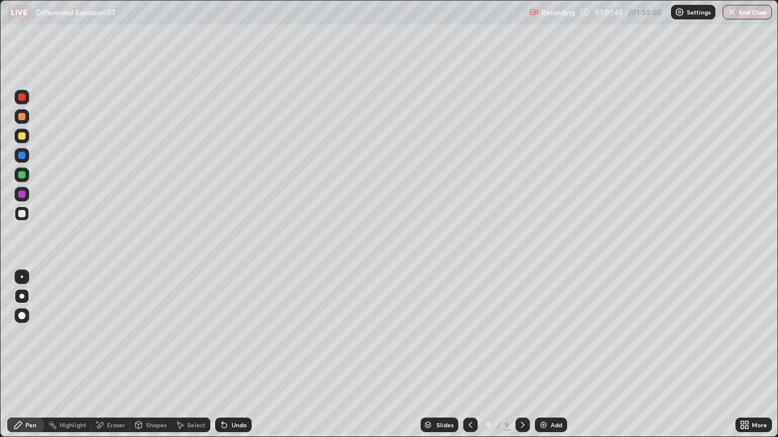
click at [228, 323] on div "Undo" at bounding box center [233, 425] width 36 height 15
click at [231, 323] on div "Undo" at bounding box center [238, 425] width 15 height 6
click at [232, 323] on div "Undo" at bounding box center [238, 425] width 15 height 6
click at [236, 323] on div "Undo" at bounding box center [238, 425] width 15 height 6
click at [232, 323] on div "Undo" at bounding box center [238, 425] width 15 height 6
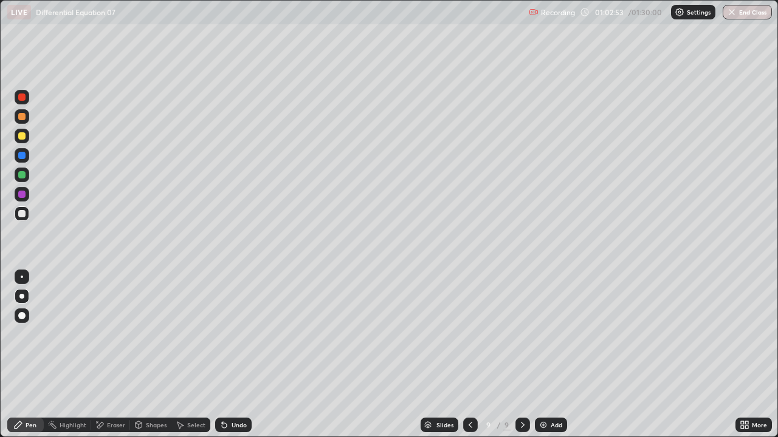
click at [233, 323] on div "Undo" at bounding box center [238, 425] width 15 height 6
click at [231, 323] on div "Undo" at bounding box center [238, 425] width 15 height 6
click at [555, 323] on div "Add" at bounding box center [556, 425] width 12 height 6
click at [25, 136] on div at bounding box center [21, 135] width 7 height 7
click at [23, 213] on div at bounding box center [21, 213] width 7 height 7
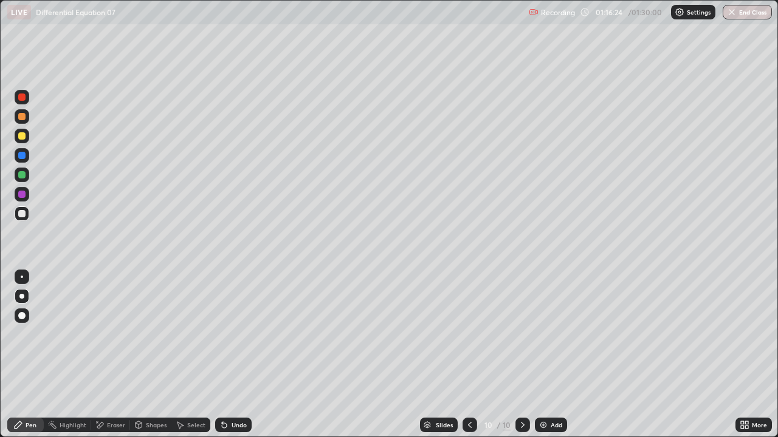
click at [560, 323] on div "Add" at bounding box center [556, 425] width 12 height 6
click at [747, 15] on button "End Class" at bounding box center [746, 12] width 49 height 15
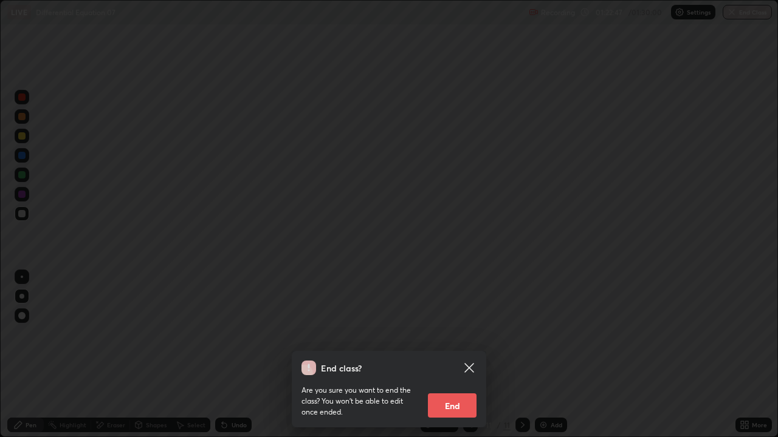
click at [458, 323] on button "End" at bounding box center [452, 406] width 49 height 24
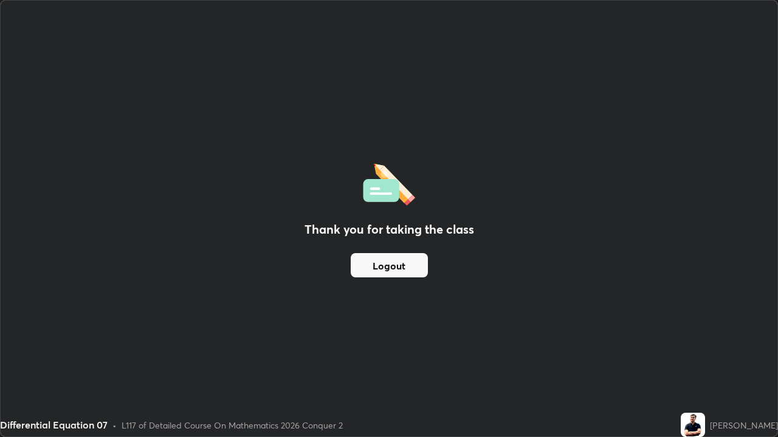
click at [385, 269] on button "Logout" at bounding box center [389, 265] width 77 height 24
click at [389, 265] on button "Logout" at bounding box center [389, 265] width 77 height 24
click at [389, 266] on button "Logout" at bounding box center [389, 265] width 77 height 24
click at [389, 268] on button "Logout" at bounding box center [389, 265] width 77 height 24
click at [391, 268] on button "Logout" at bounding box center [389, 265] width 77 height 24
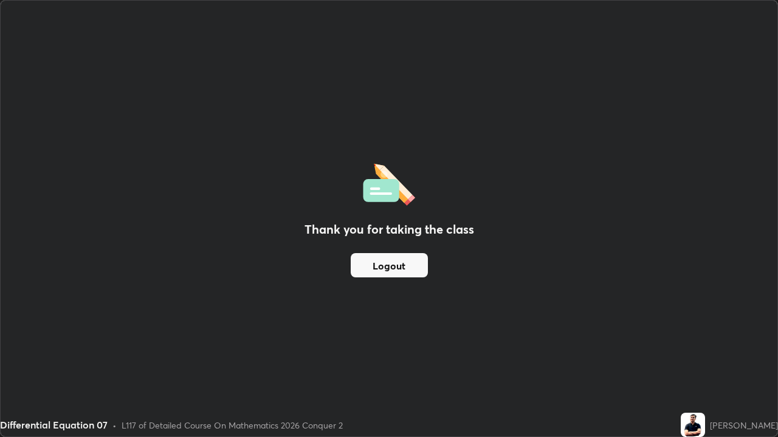
click at [390, 269] on button "Logout" at bounding box center [389, 265] width 77 height 24
click at [391, 267] on button "Logout" at bounding box center [389, 265] width 77 height 24
